Goal: Navigation & Orientation: Find specific page/section

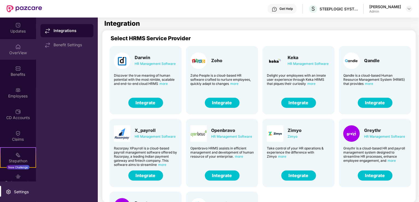
click at [22, 48] on div "OverView" at bounding box center [18, 49] width 36 height 21
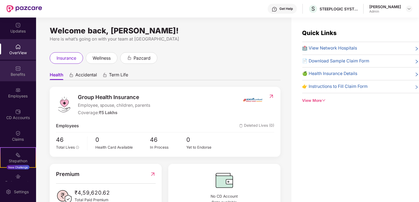
click at [17, 73] on div "Benefits" at bounding box center [18, 74] width 36 height 5
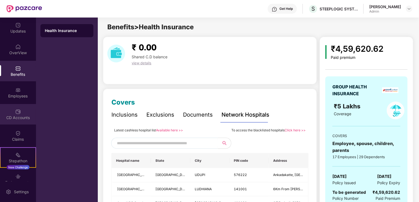
click at [14, 116] on div "CD Accounts" at bounding box center [18, 117] width 36 height 5
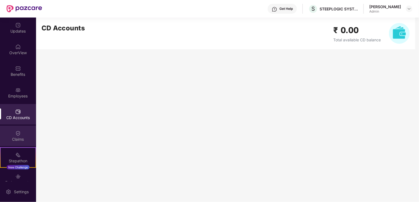
click at [19, 130] on div at bounding box center [17, 132] width 5 height 5
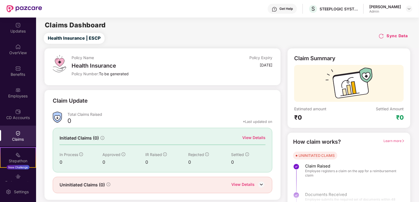
scroll to position [12, 0]
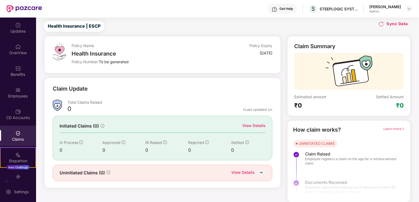
click at [327, 168] on div at bounding box center [349, 179] width 123 height 41
click at [321, 188] on div at bounding box center [349, 179] width 123 height 41
click at [260, 171] on img at bounding box center [262, 172] width 8 height 8
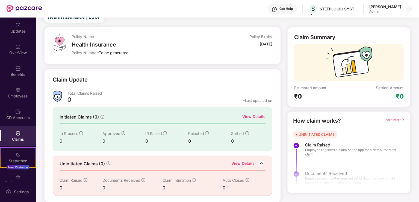
scroll to position [31, 0]
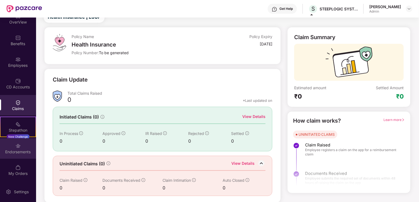
click at [14, 150] on div "Endorsements" at bounding box center [18, 151] width 36 height 5
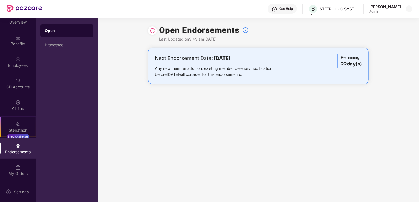
click at [290, 10] on div "Get Help" at bounding box center [286, 9] width 13 height 4
click at [347, 112] on div "Open Endorsements Last Updated on 9:49 am[DATE] Next Endorsement Date: [DATE] A…" at bounding box center [259, 110] width 322 height 184
click at [199, 153] on div "Open Endorsements Last Updated on 9:49 am[DATE] Next Endorsement Date: [DATE] A…" at bounding box center [259, 110] width 322 height 184
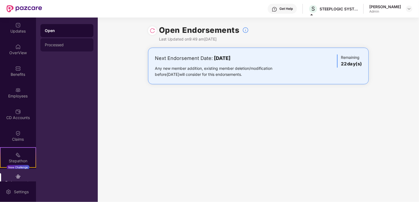
click at [60, 43] on div "Processed" at bounding box center [67, 45] width 44 height 4
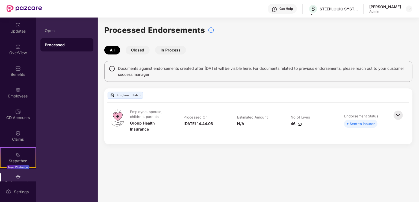
click at [398, 115] on img at bounding box center [399, 115] width 12 height 12
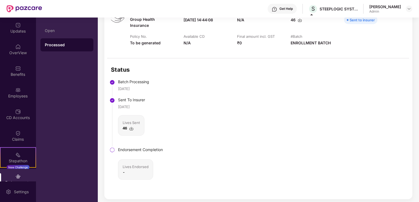
scroll to position [107, 0]
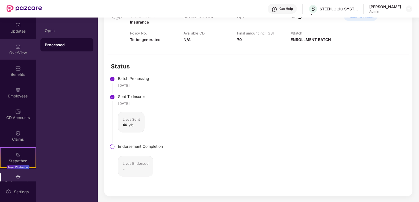
click at [14, 50] on div "OverView" at bounding box center [18, 52] width 36 height 5
